Goal: Information Seeking & Learning: Learn about a topic

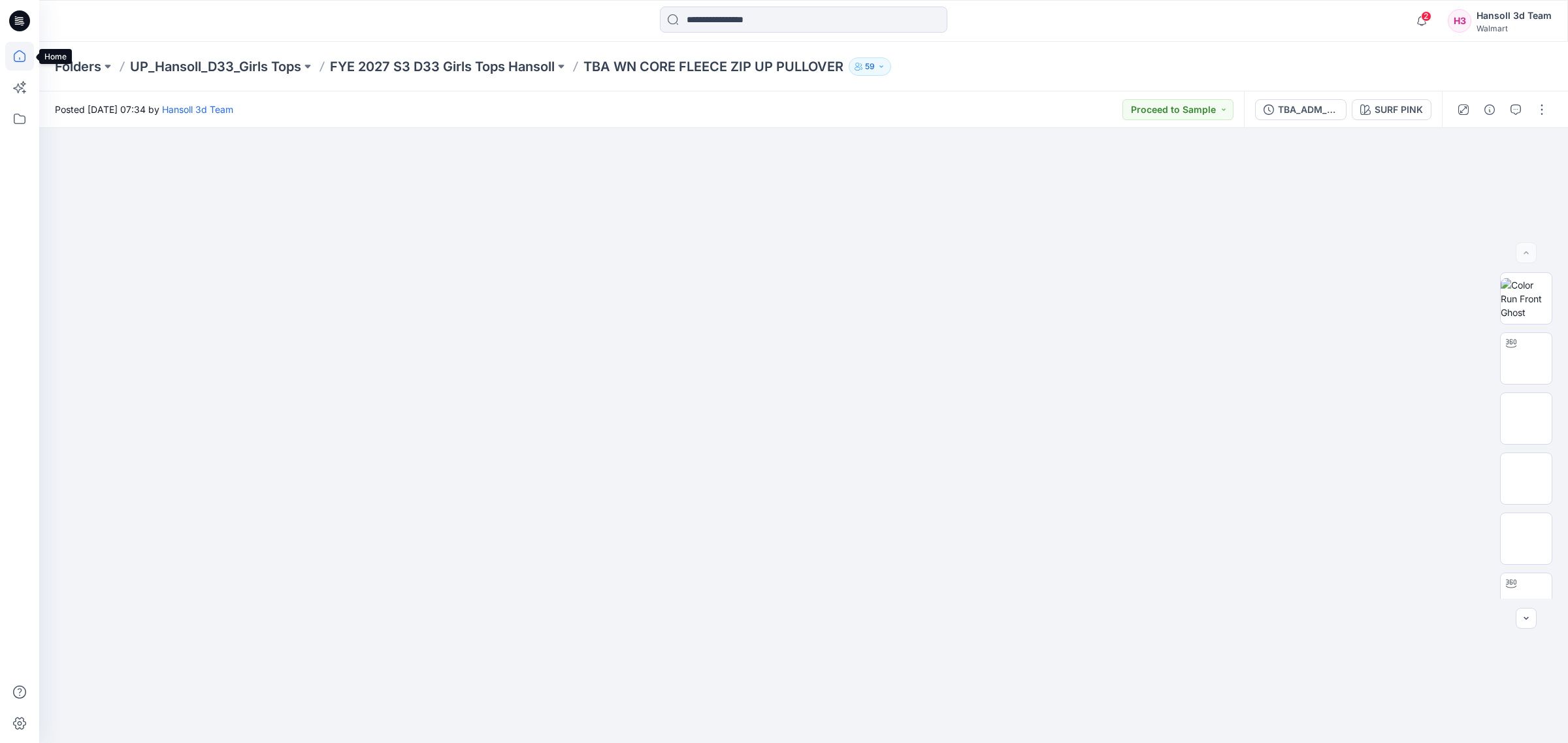
click at [20, 56] on icon at bounding box center [20, 56] width 29 height 29
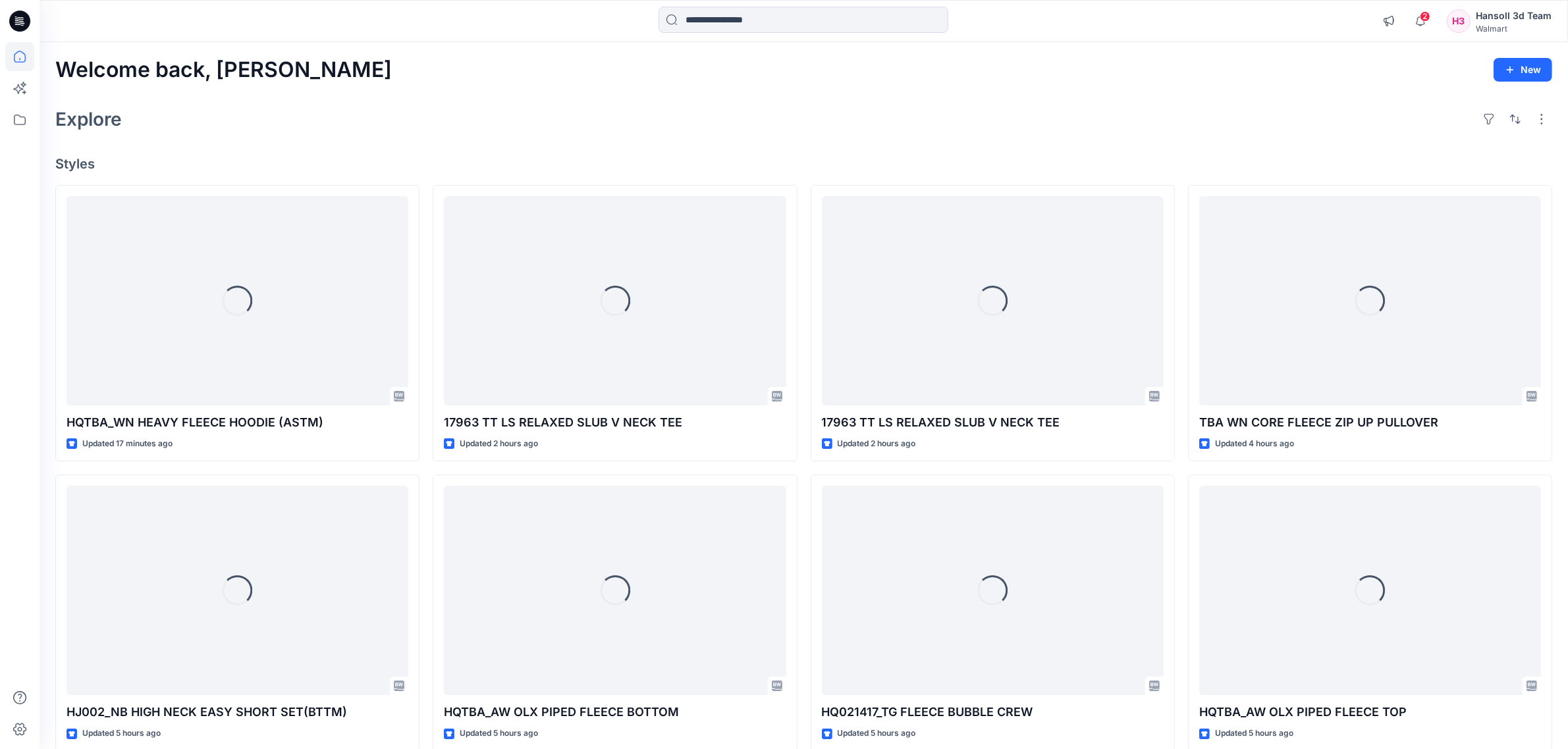
click at [801, 689] on div "Loading... HQTBA_WN HEAVY FLEECE HOODIE (ASTM) Updated 17 minutes ago Loading..…" at bounding box center [803, 613] width 1497 height 857
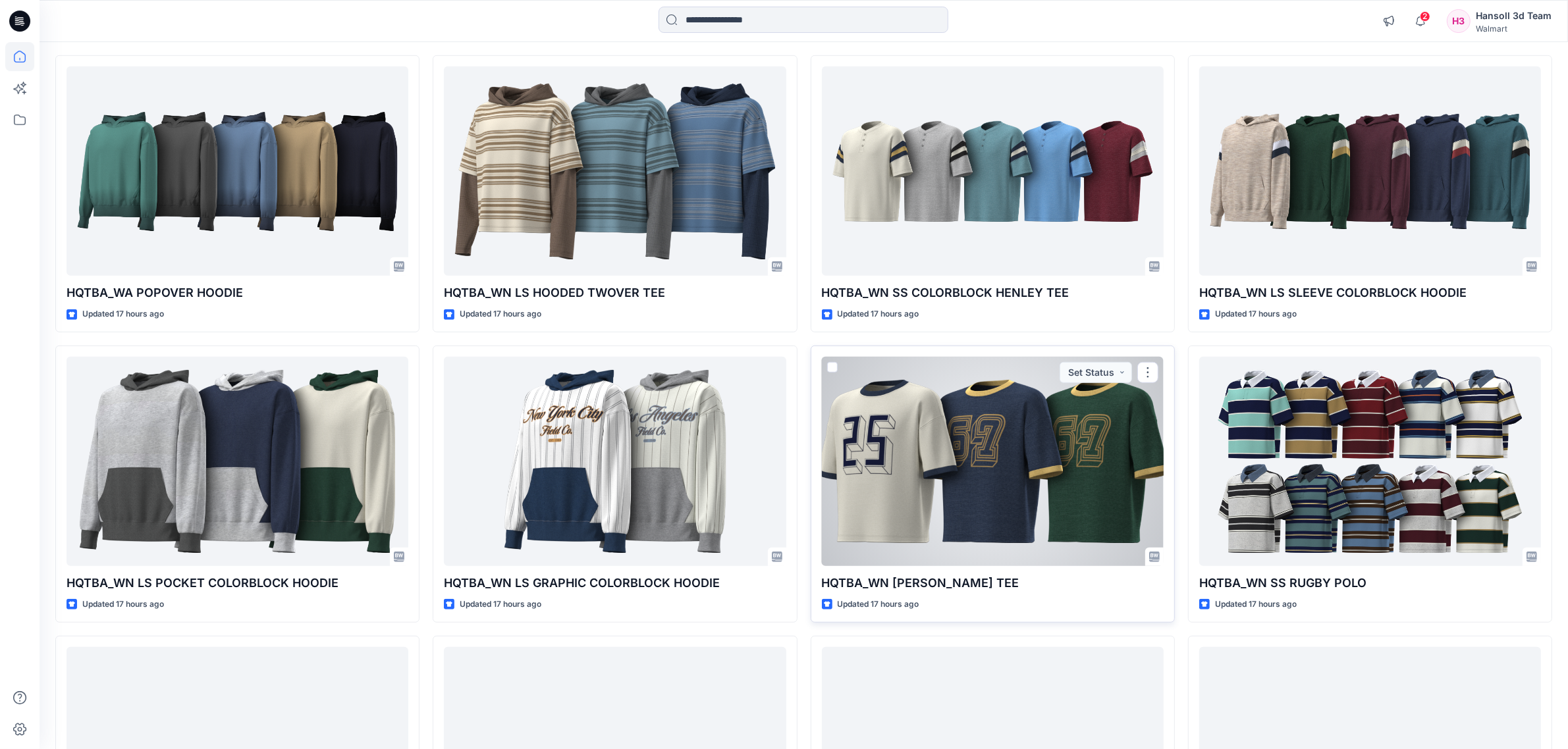
scroll to position [1152, 0]
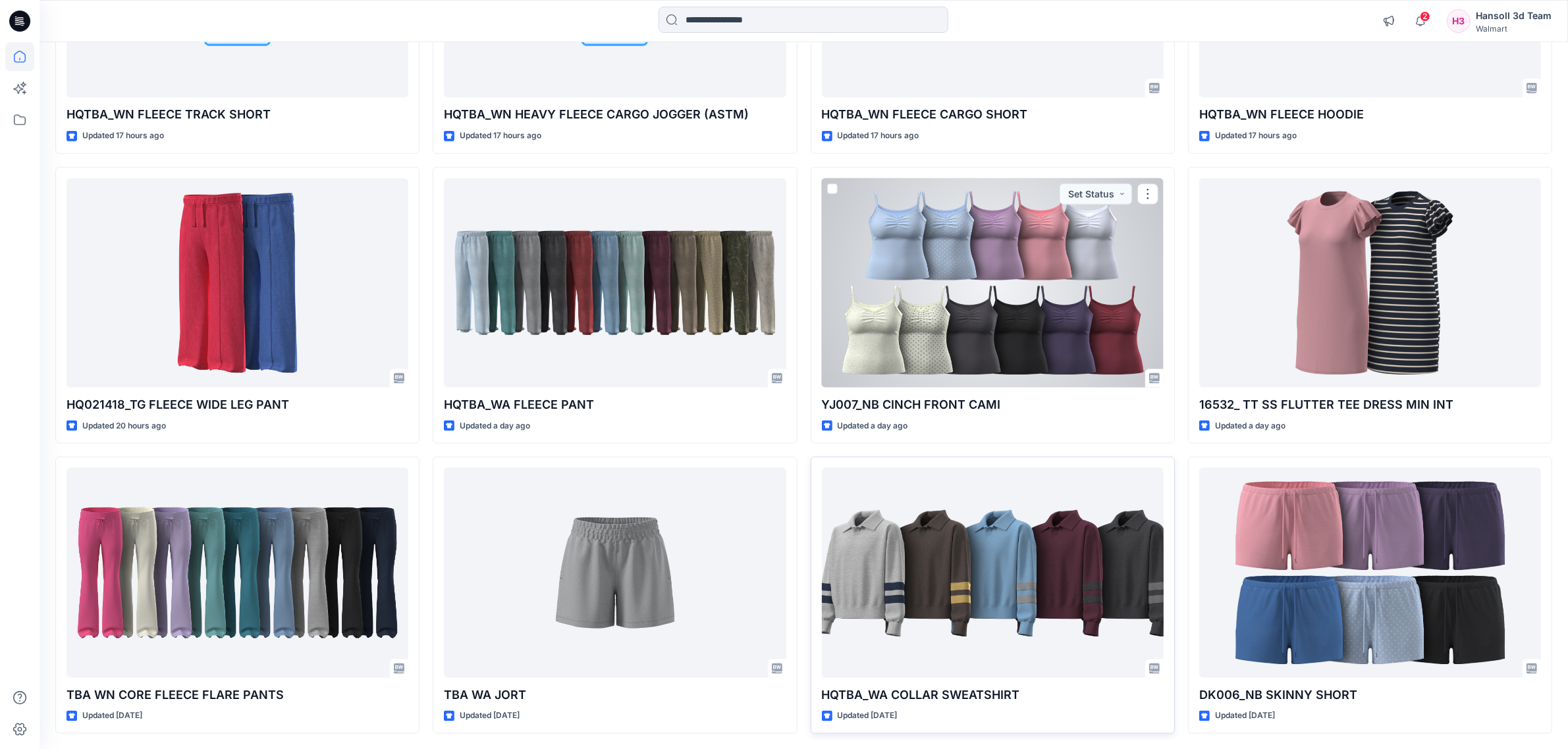
scroll to position [2048, 0]
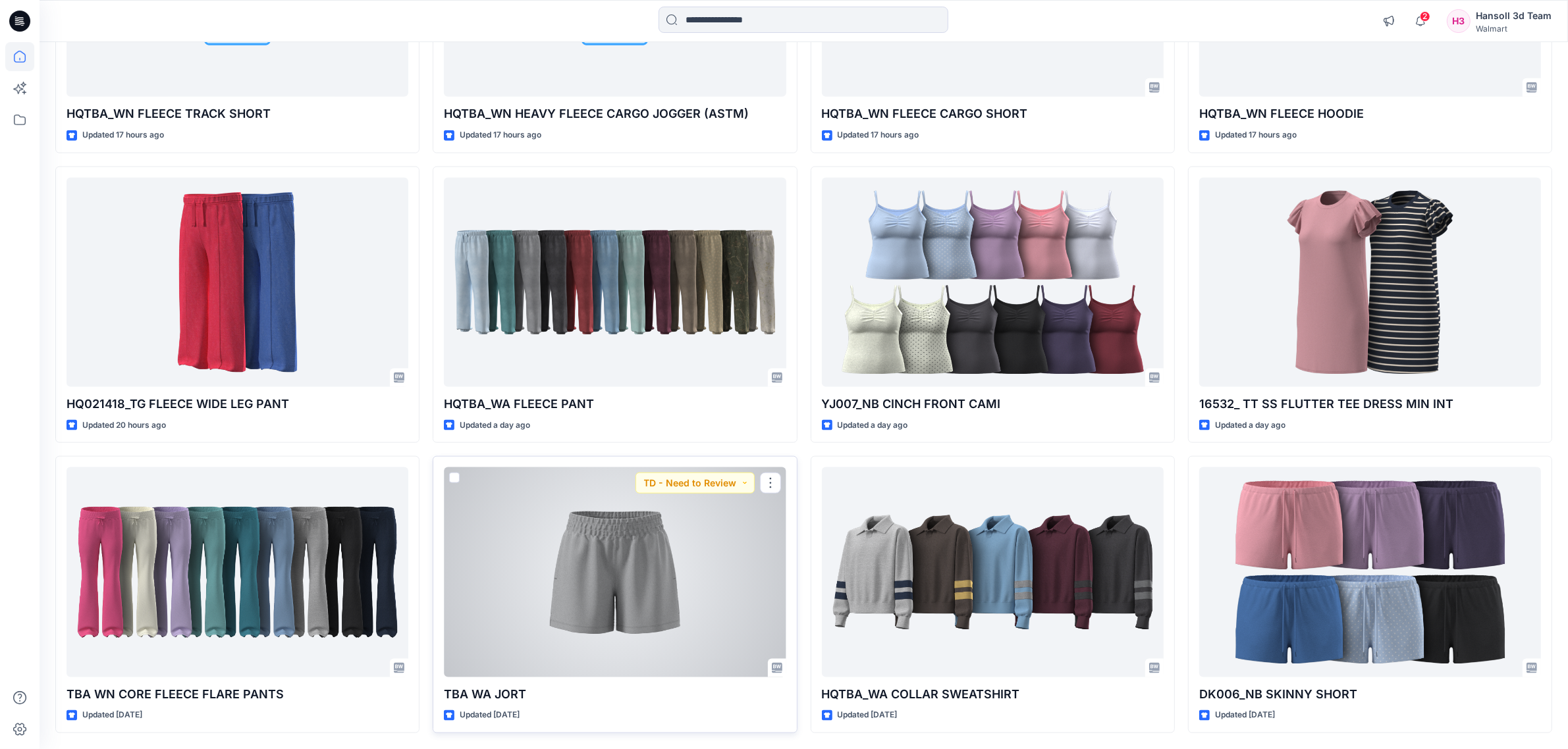
click at [708, 633] on div at bounding box center [615, 571] width 342 height 209
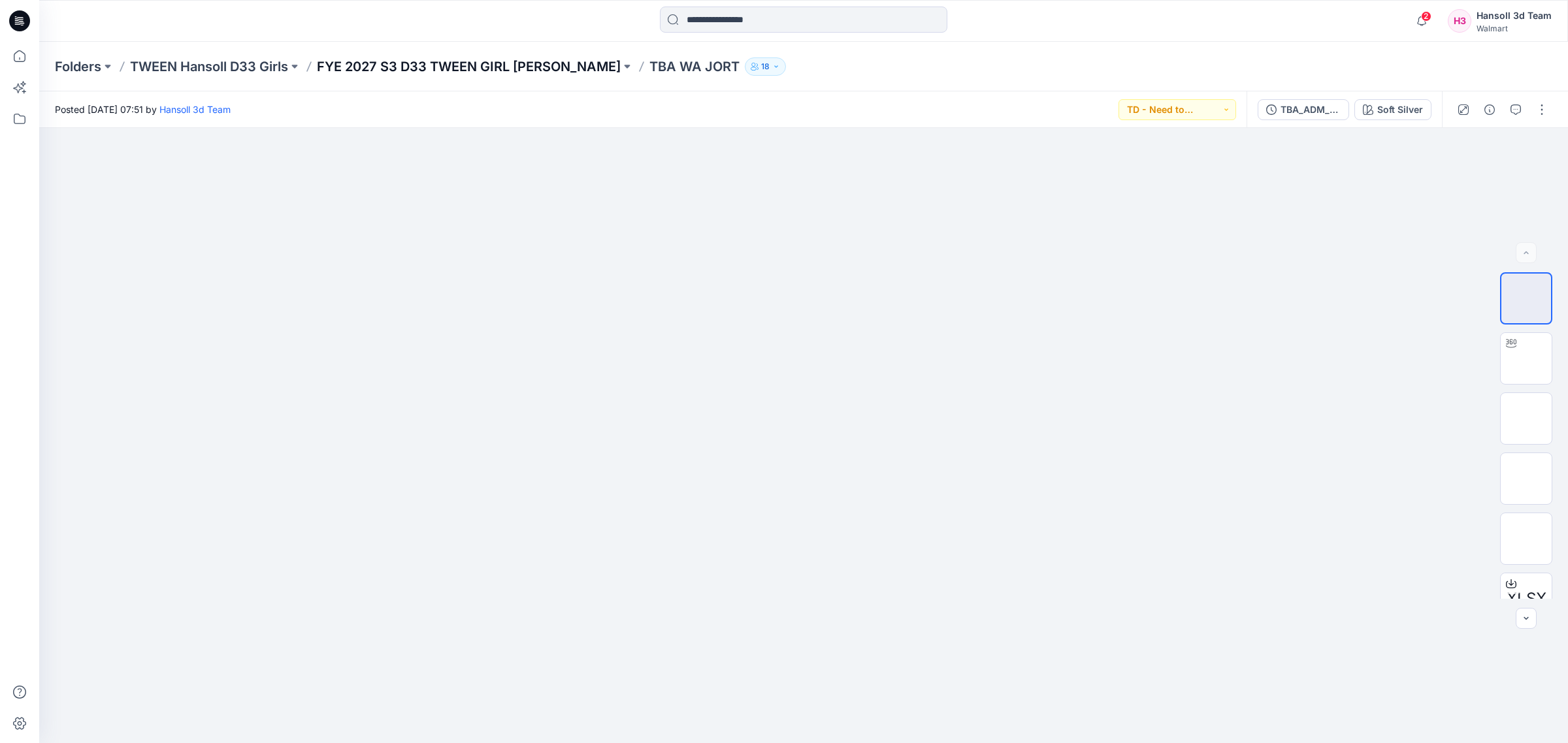
click at [400, 72] on p "FYE 2027 S3 D33 TWEEN GIRL [PERSON_NAME]" at bounding box center [469, 67] width 304 height 18
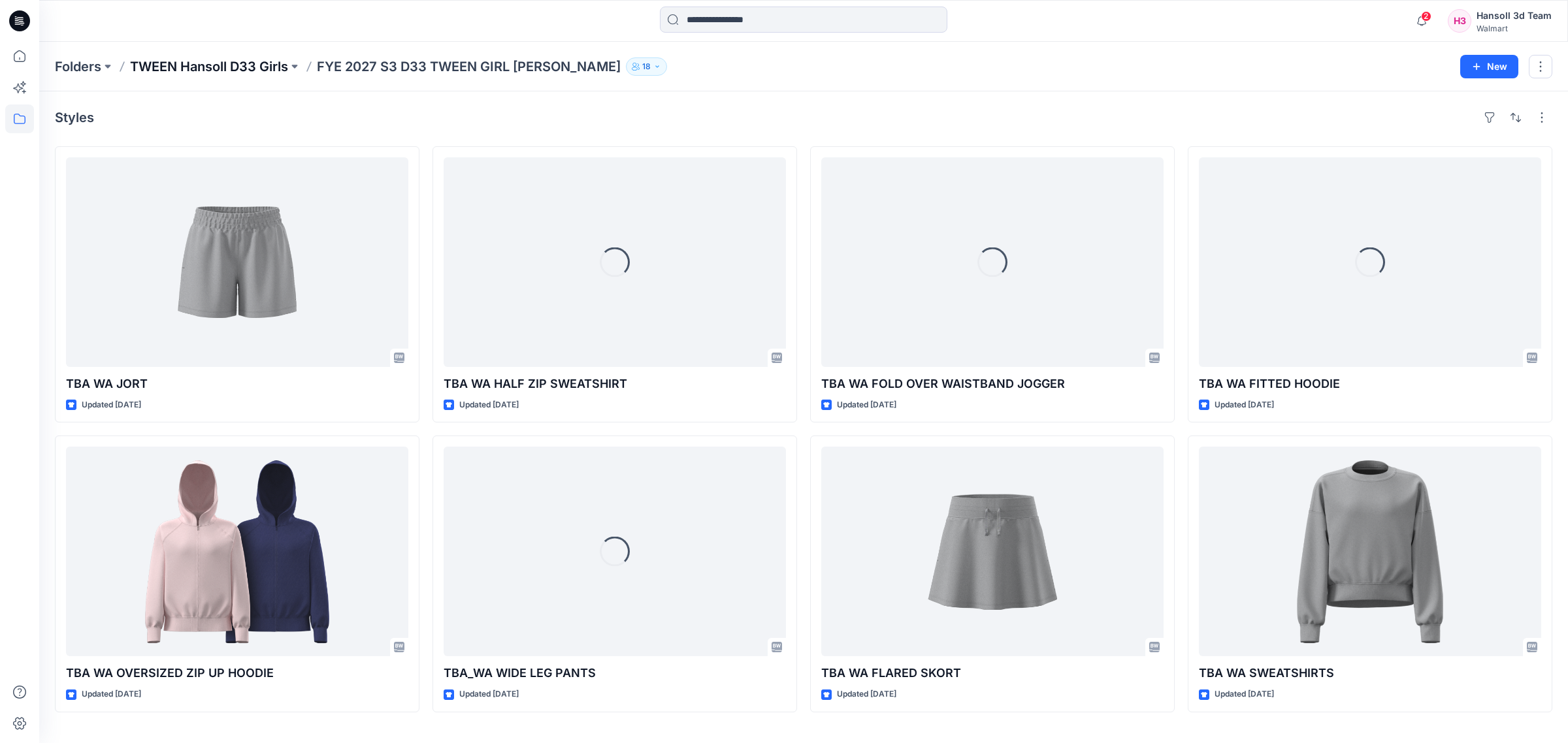
click at [203, 69] on p "TWEEN Hansoll D33 Girls" at bounding box center [208, 67] width 158 height 18
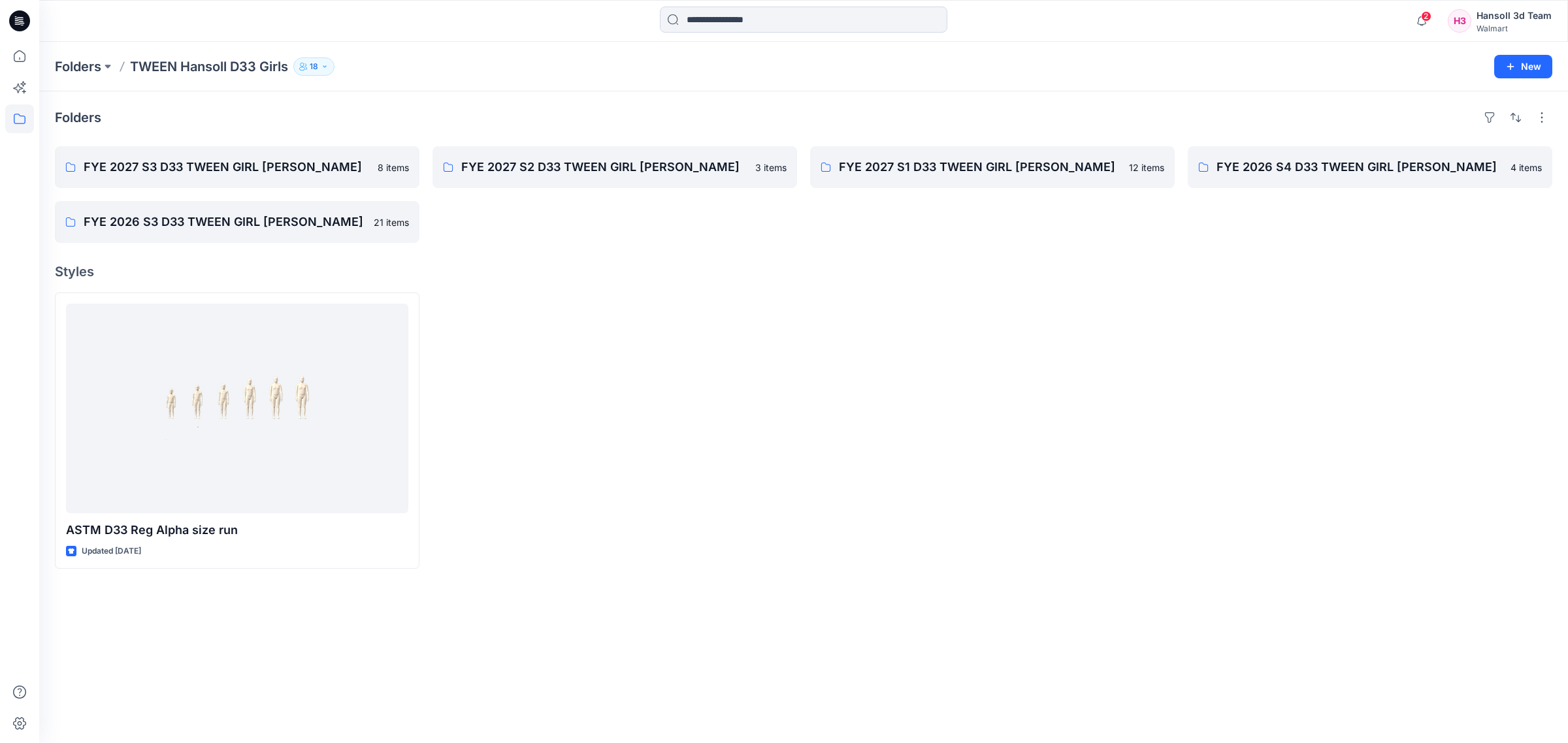
click at [781, 471] on div at bounding box center [614, 431] width 365 height 276
click at [611, 174] on p "FYE 2027 S2 D33 TWEEN GIRL [PERSON_NAME]" at bounding box center [613, 167] width 305 height 18
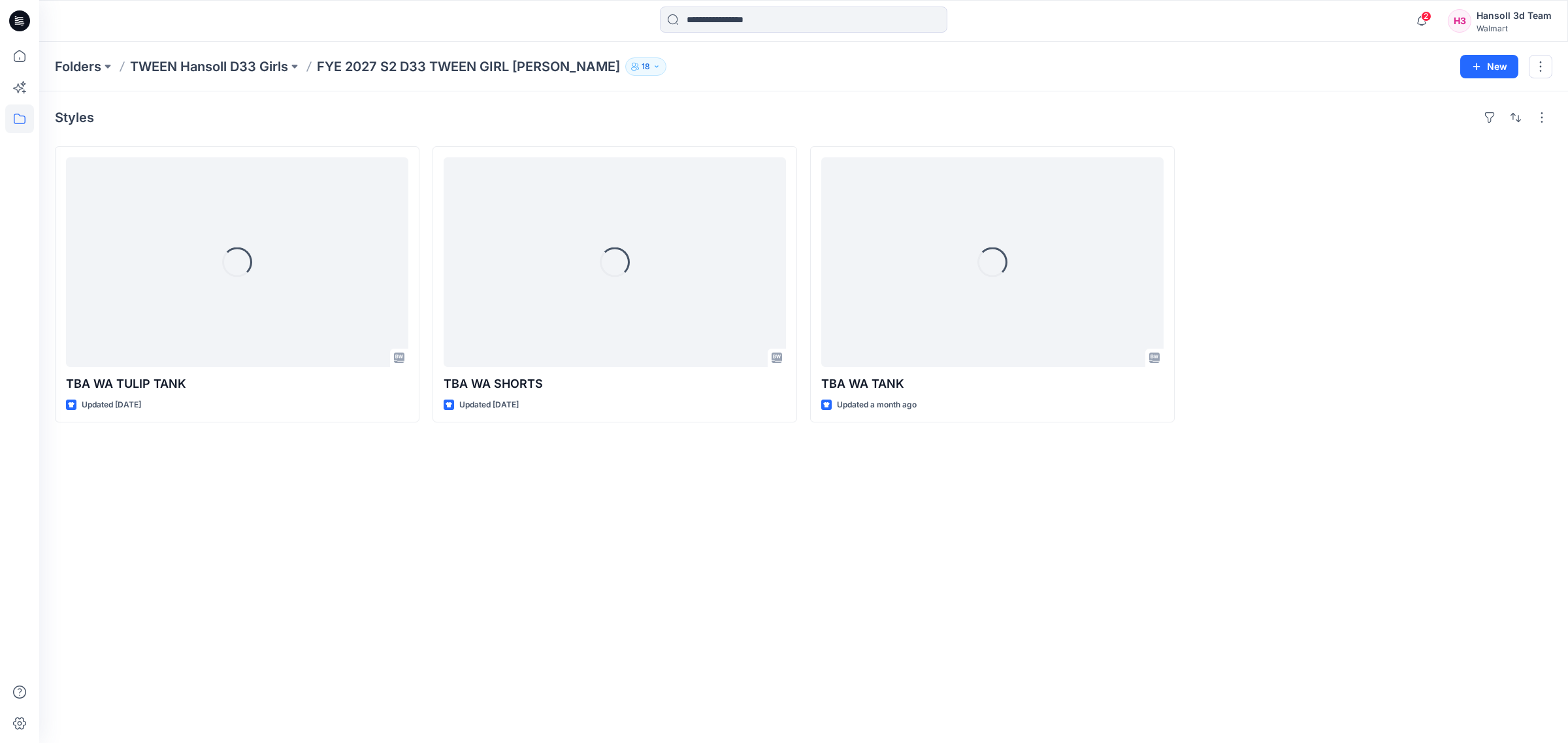
click at [825, 583] on div "Styles Loading... TBA WA TULIP TANK Updated [DATE] Loading... TBA WA SHORTS Upd…" at bounding box center [804, 417] width 1529 height 651
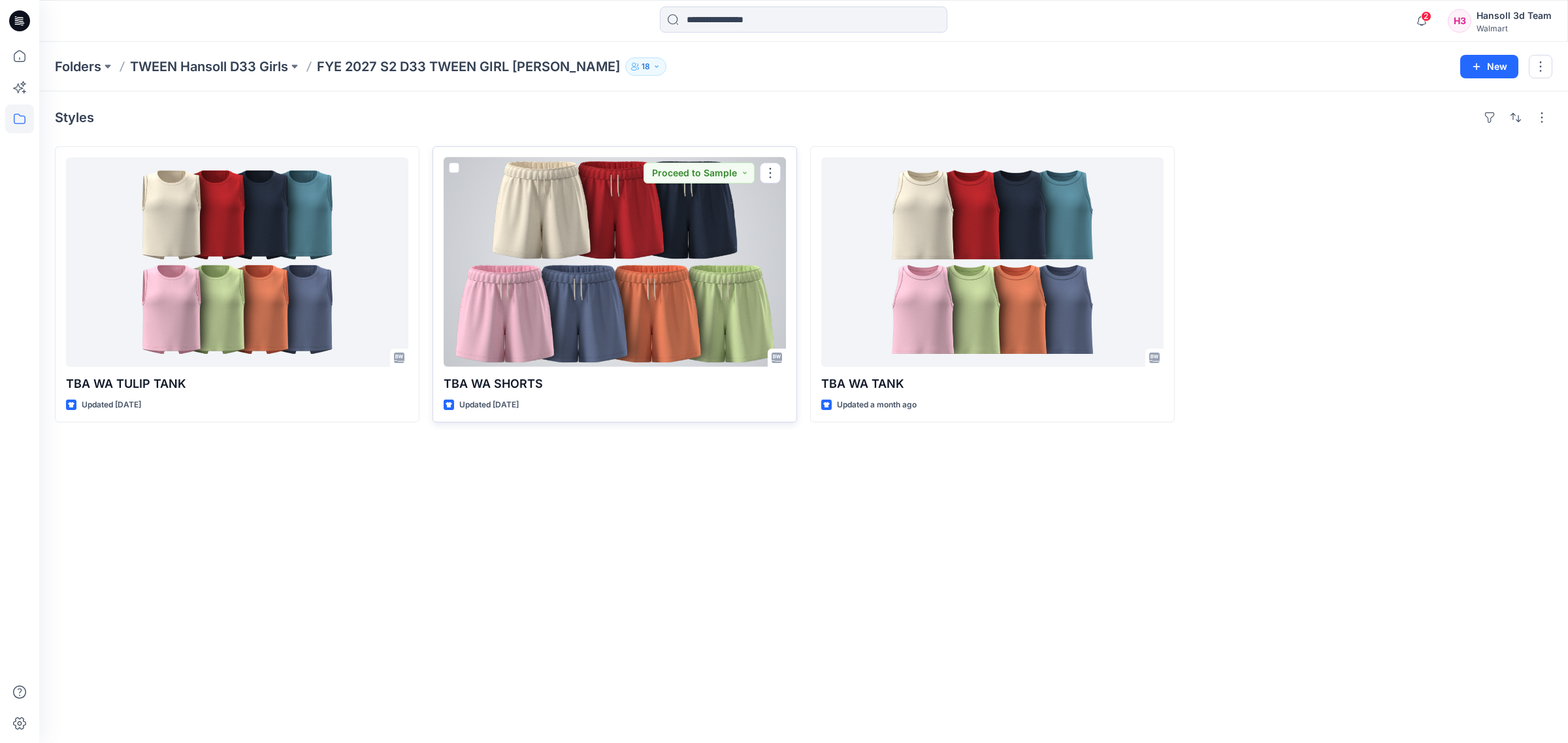
click at [562, 317] on div at bounding box center [614, 262] width 343 height 209
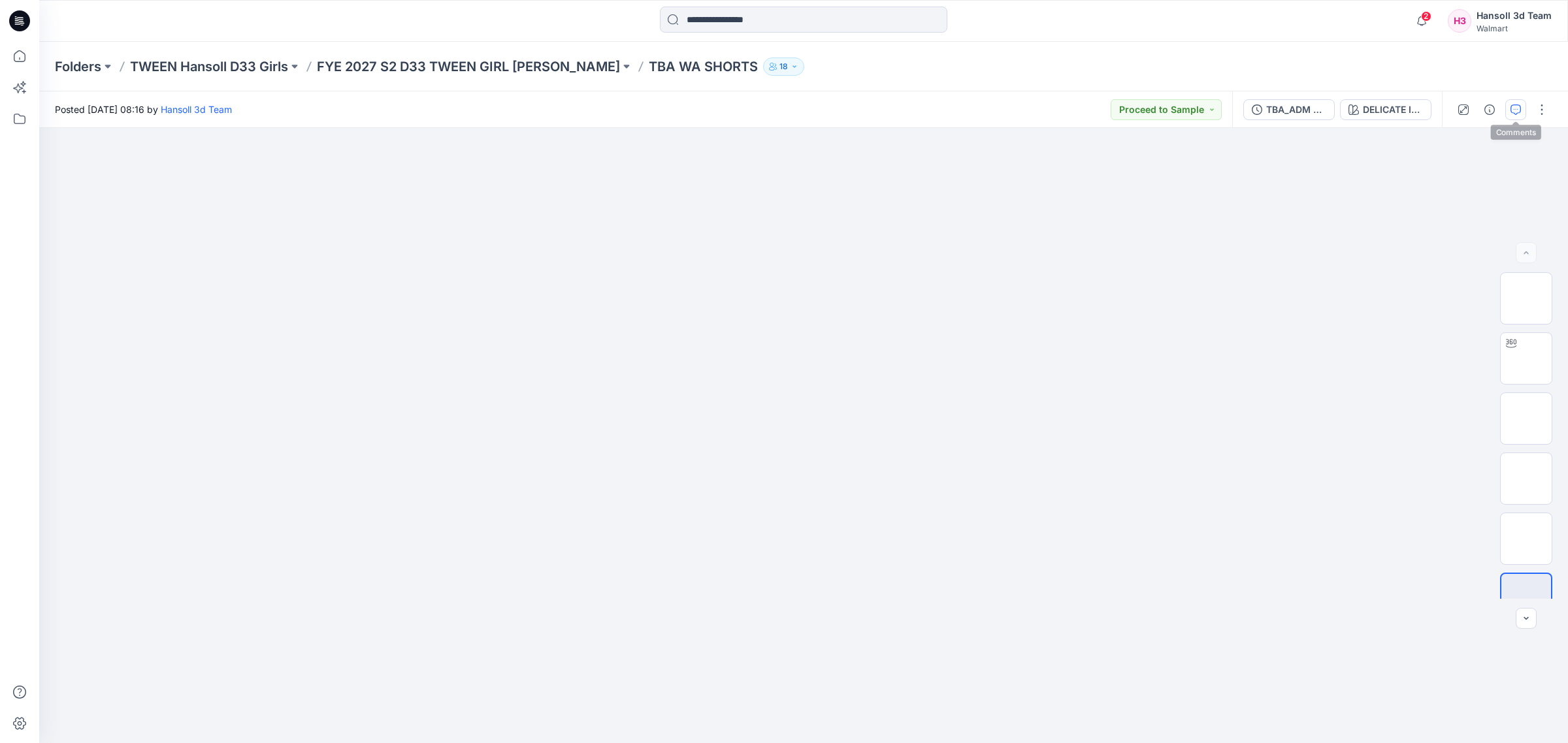
click at [825, 110] on icon "button" at bounding box center [1516, 110] width 10 height 10
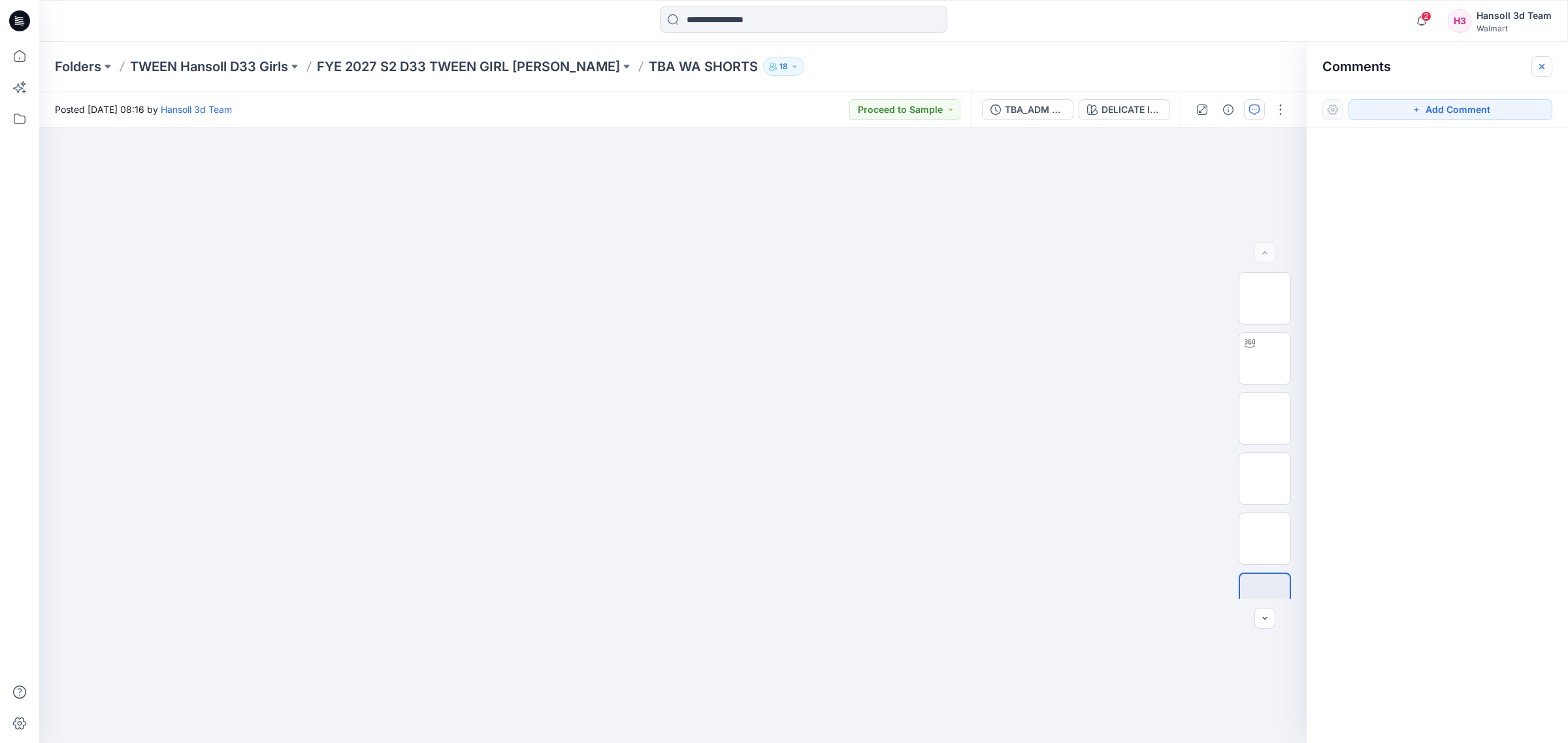
click at [825, 62] on icon "button" at bounding box center [1542, 67] width 10 height 10
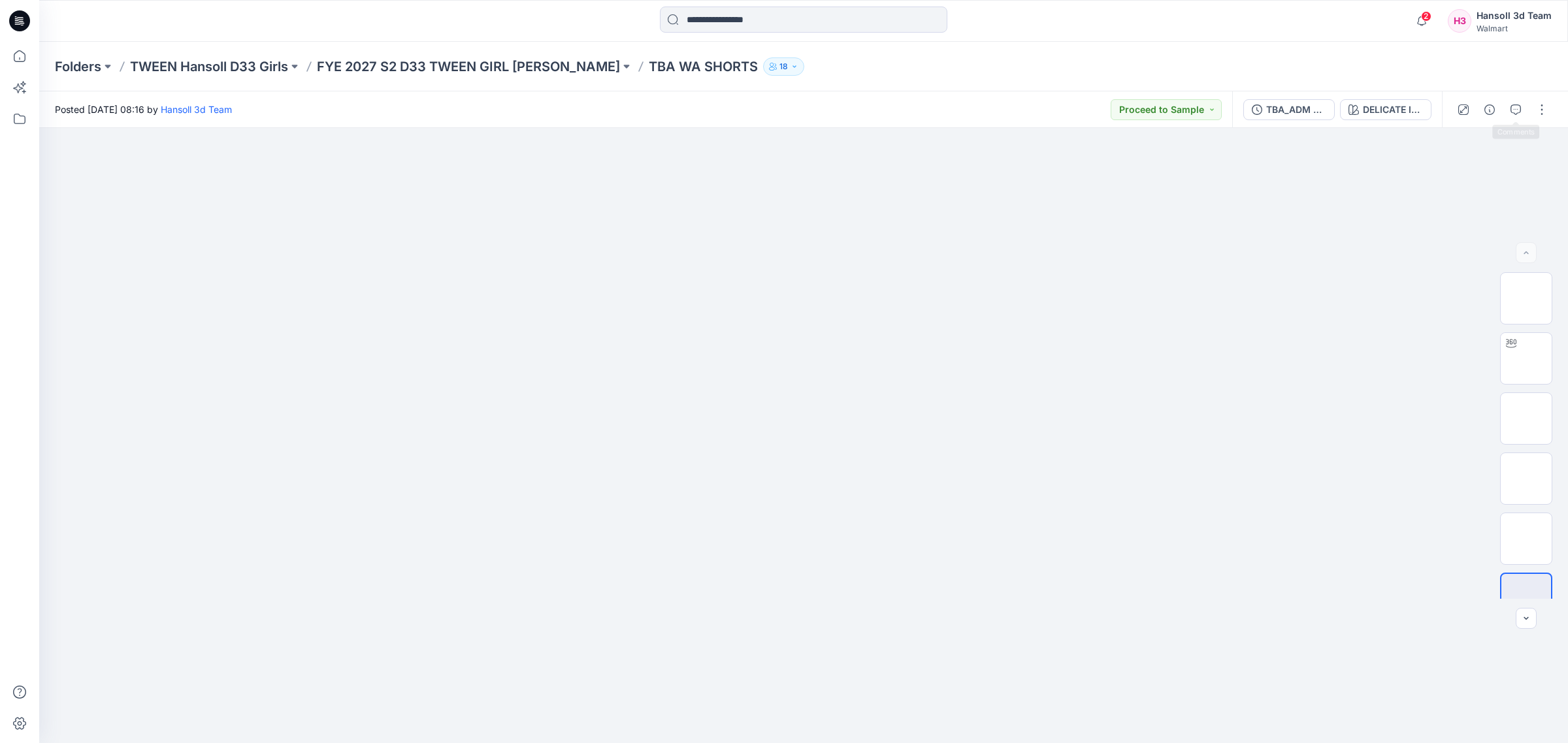
click at [825, 58] on div "Folders TWEEN Hansoll D33 Girls FYE 2027 S2 D33 TWEEN GIRL [PERSON_NAME] TBA WA…" at bounding box center [753, 67] width 1395 height 18
